Goal: Task Accomplishment & Management: Manage account settings

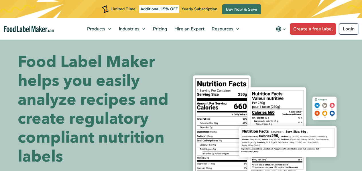
click at [348, 30] on link "Login" at bounding box center [348, 28] width 19 height 11
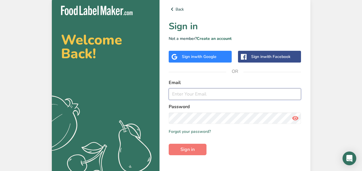
click at [182, 95] on input "email" at bounding box center [235, 93] width 133 height 11
type input "[EMAIL_ADDRESS][DOMAIN_NAME]"
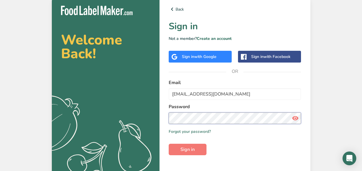
click at [169, 143] on button "Sign in" at bounding box center [188, 148] width 38 height 11
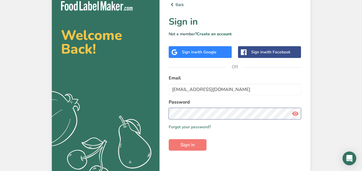
scroll to position [3, 0]
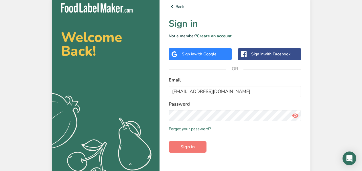
click at [296, 115] on icon at bounding box center [295, 115] width 7 height 10
click at [169, 141] on button "Sign in" at bounding box center [188, 146] width 38 height 11
click at [196, 146] on button "Sign in" at bounding box center [188, 146] width 38 height 11
click at [188, 148] on span "Sign in" at bounding box center [187, 146] width 14 height 7
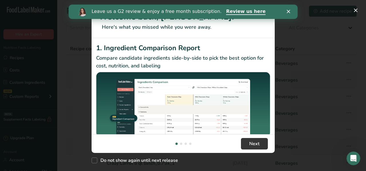
click at [288, 11] on polygon "Close" at bounding box center [288, 11] width 3 height 3
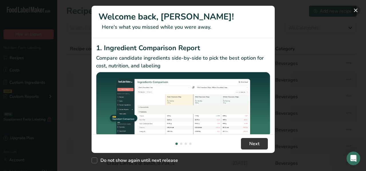
click at [356, 10] on button "New Features" at bounding box center [355, 10] width 9 height 9
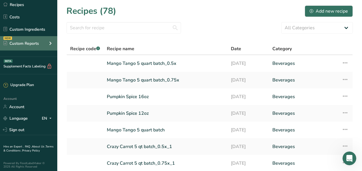
scroll to position [55, 0]
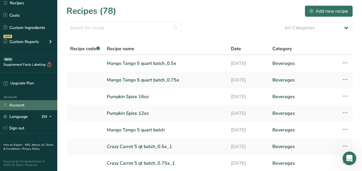
click at [28, 104] on link "Account" at bounding box center [28, 105] width 57 height 10
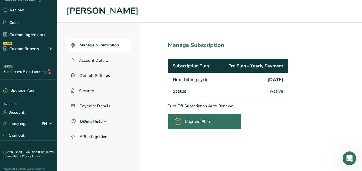
scroll to position [55, 0]
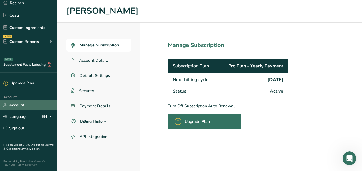
click at [23, 104] on link "Account" at bounding box center [28, 105] width 57 height 10
click at [217, 105] on p "Turn Off Subscription Auto Renewal" at bounding box center [241, 106] width 146 height 6
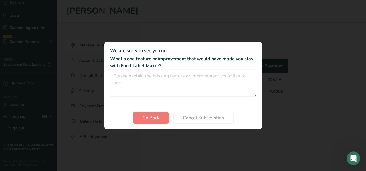
click at [290, 106] on div "Cancel subscription modal" at bounding box center [183, 85] width 366 height 171
click at [153, 116] on span "Go Back" at bounding box center [150, 117] width 17 height 7
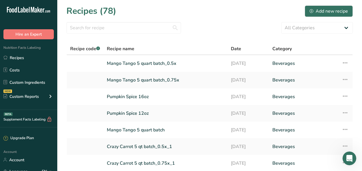
click at [33, 8] on icon at bounding box center [32, 10] width 3 height 6
click at [34, 10] on icon at bounding box center [32, 10] width 3 height 6
click at [34, 11] on icon at bounding box center [32, 10] width 3 height 6
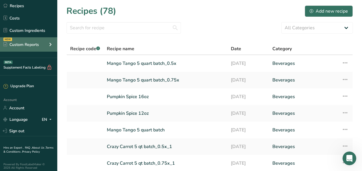
scroll to position [53, 0]
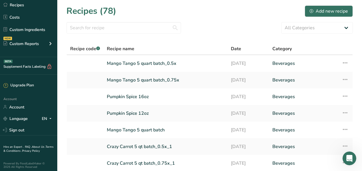
click at [36, 147] on link "About Us ." at bounding box center [39, 147] width 14 height 4
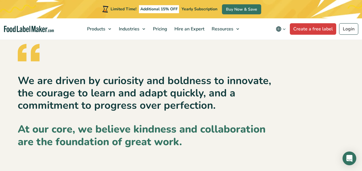
scroll to position [992, 0]
